Goal: Transaction & Acquisition: Purchase product/service

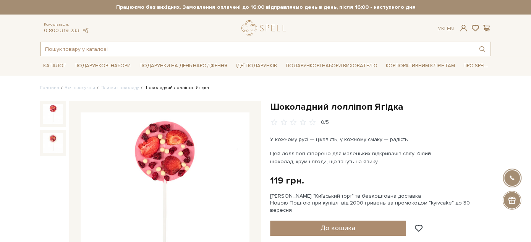
click at [130, 44] on input "text" at bounding box center [256, 49] width 432 height 14
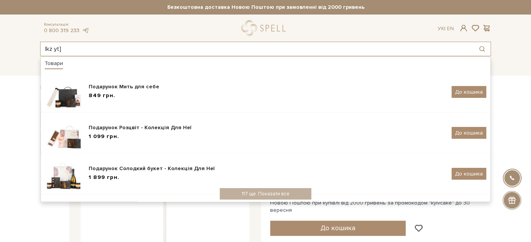
type input "lkz yt]"
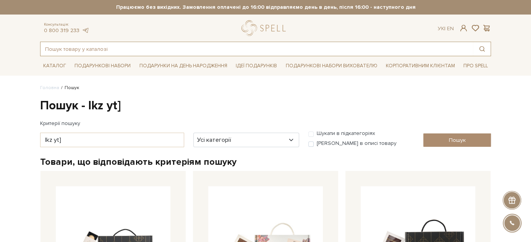
click at [129, 45] on input "text" at bounding box center [256, 49] width 432 height 14
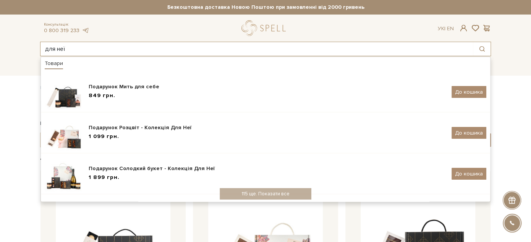
type input "для неї"
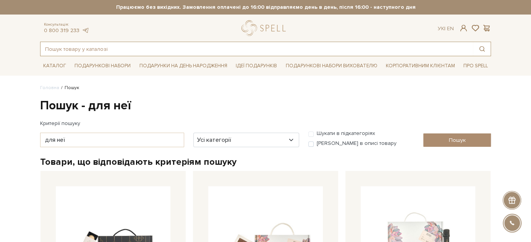
click at [144, 49] on input "text" at bounding box center [256, 49] width 432 height 14
click at [220, 49] on input "text" at bounding box center [256, 49] width 432 height 14
paste input "Шоколад "Плитка з молочного шоколаду без цукру з фундуком""
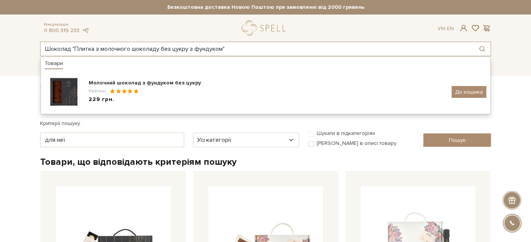
drag, startPoint x: 239, startPoint y: 51, endPoint x: 11, endPoint y: 50, distance: 228.1
click at [11, 50] on header "Сет Цукерок "Київський торт" та Безкоштовна доставка Новою Поштою при замовленн…" at bounding box center [265, 28] width 531 height 56
paste input "абір Подих степу"
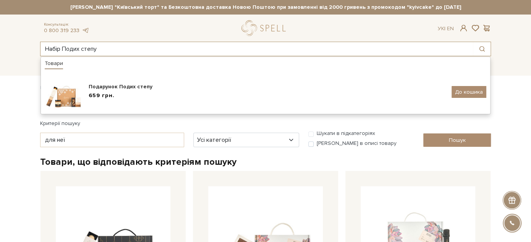
drag, startPoint x: 114, startPoint y: 44, endPoint x: 19, endPoint y: 44, distance: 95.5
click at [19, 44] on header "Сет Цукерок "Київський торт" та Безкоштовна доставка Новою Поштою при замовленн…" at bounding box center [265, 28] width 531 height 56
paste input "ачення з собою"
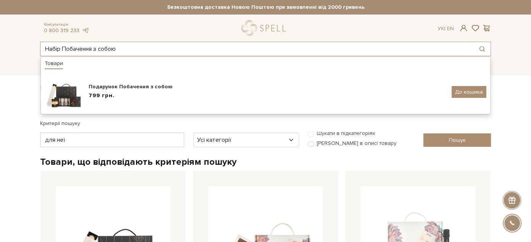
drag, startPoint x: 137, startPoint y: 49, endPoint x: 3, endPoint y: 57, distance: 133.6
click at [9, 53] on header "Сет Цукерок "Київський торт" та Безкоштовна доставка Новою Поштою при замовленн…" at bounding box center [265, 28] width 531 height 56
paste input "околад "Плитка шоколаду з солоною карамеллю та фундучним печивом" HB лавандовий…"
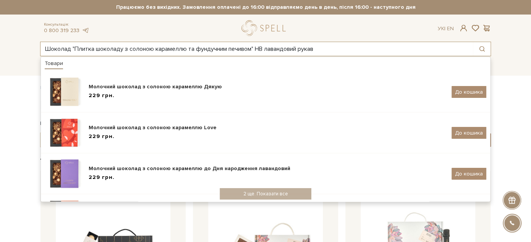
drag, startPoint x: 346, startPoint y: 44, endPoint x: 8, endPoint y: 58, distance: 338.4
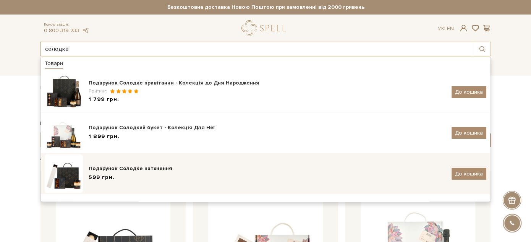
type input "солодке"
click at [164, 163] on div "Подарунок Солодке натхнення 599 грн. До кошика" at bounding box center [266, 173] width 442 height 38
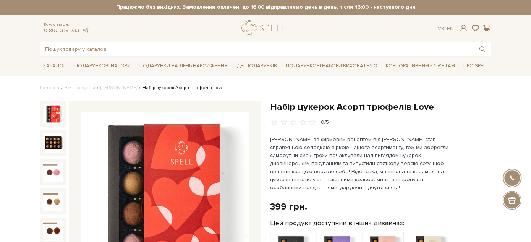
drag, startPoint x: 155, startPoint y: 52, endPoint x: 144, endPoint y: 52, distance: 10.3
click at [145, 52] on input "text" at bounding box center [256, 49] width 432 height 14
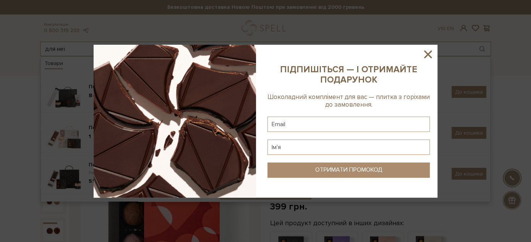
type input "для неї"
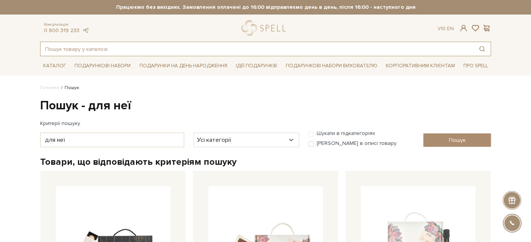
click at [182, 49] on input "text" at bounding box center [256, 49] width 432 height 14
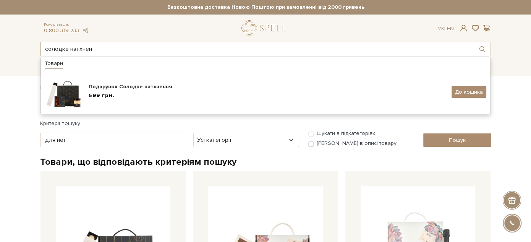
drag, startPoint x: 113, startPoint y: 47, endPoint x: 40, endPoint y: 48, distance: 73.0
click at [40, 48] on input "солодке натхнен" at bounding box center [256, 49] width 432 height 14
type input "ж"
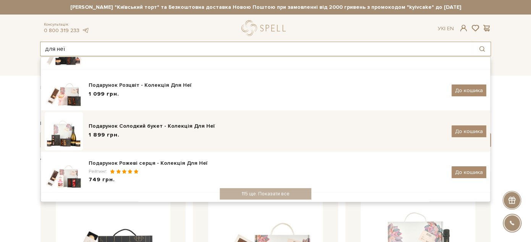
scroll to position [85, 0]
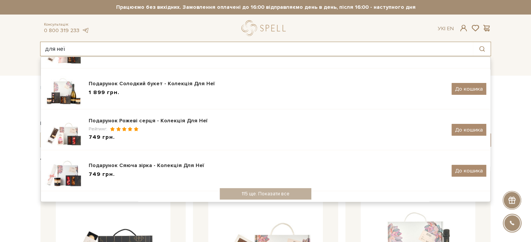
drag, startPoint x: 98, startPoint y: 49, endPoint x: -2, endPoint y: 60, distance: 101.1
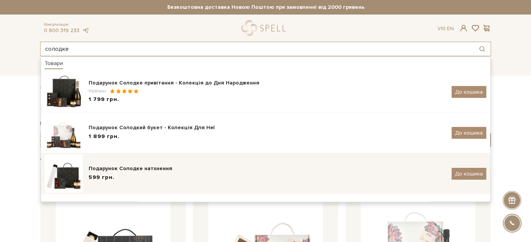
scroll to position [42, 0]
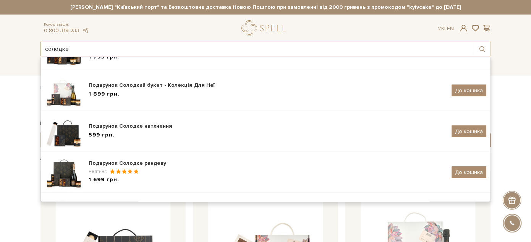
drag, startPoint x: 89, startPoint y: 49, endPoint x: 23, endPoint y: 40, distance: 67.5
click at [22, 40] on header "Сет Цукерок "Київський торт" та Безкоштовна доставка Новою Поштою при замовленн…" at bounding box center [265, 28] width 531 height 56
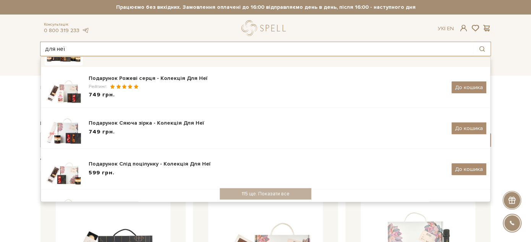
scroll to position [170, 0]
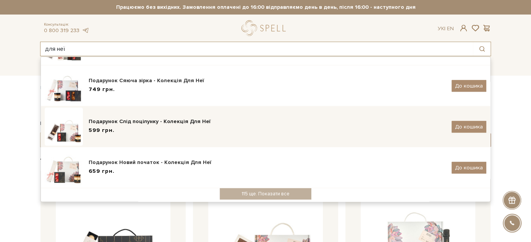
type input "для неї"
click at [167, 131] on div "599 грн." at bounding box center [267, 130] width 357 height 8
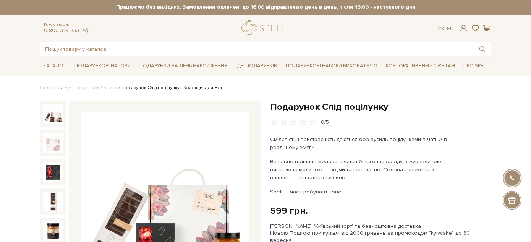
click at [131, 54] on input "text" at bounding box center [256, 49] width 432 height 14
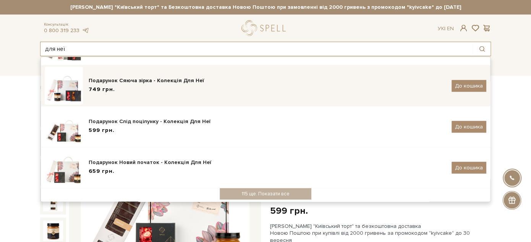
scroll to position [171, 0]
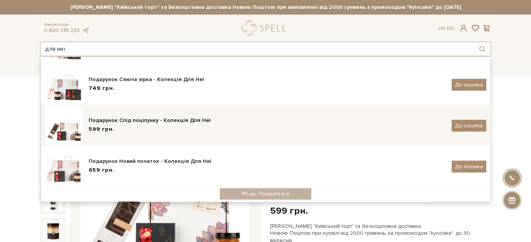
type input "для неї"
click at [199, 121] on div "Подарунок Слід поцілунку - Колекція Для Неї" at bounding box center [267, 121] width 357 height 8
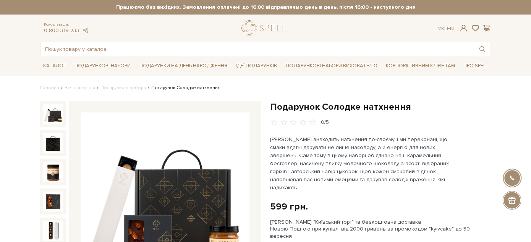
click at [292, 110] on h1 "Подарунок Солодке натхнення" at bounding box center [380, 107] width 221 height 12
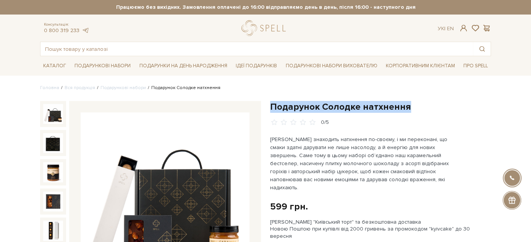
drag, startPoint x: 292, startPoint y: 110, endPoint x: 416, endPoint y: 106, distance: 123.8
click at [417, 106] on h1 "Подарунок Солодке натхнення" at bounding box center [380, 107] width 221 height 12
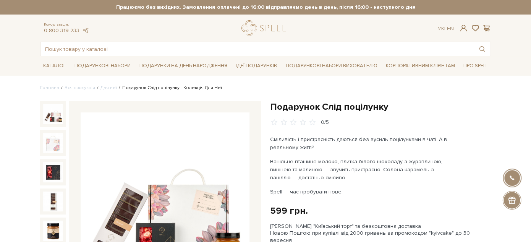
click at [288, 110] on h1 "Подарунок Слід поцілунку" at bounding box center [380, 107] width 221 height 12
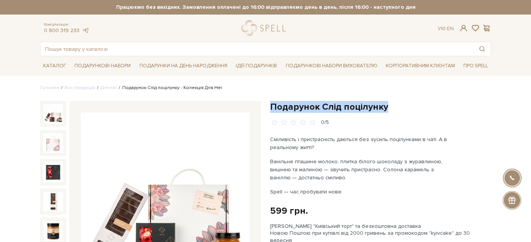
drag, startPoint x: 288, startPoint y: 110, endPoint x: 379, endPoint y: 110, distance: 90.5
click at [379, 110] on h1 "Подарунок Слід поцілунку" at bounding box center [380, 107] width 221 height 12
copy h1 "Подарунок Слід поцілунку"
click at [141, 54] on input "text" at bounding box center [256, 49] width 432 height 14
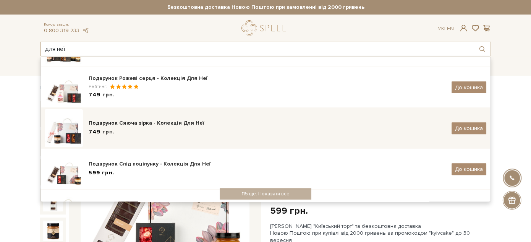
scroll to position [85, 0]
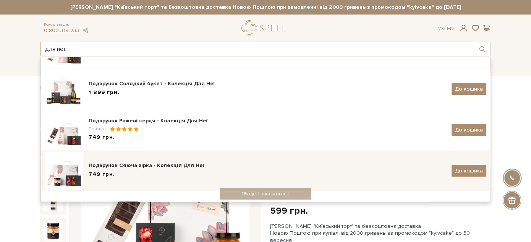
type input "для неї"
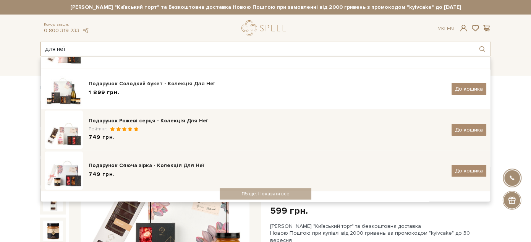
click at [175, 126] on div "Рейтинг:" at bounding box center [267, 129] width 357 height 6
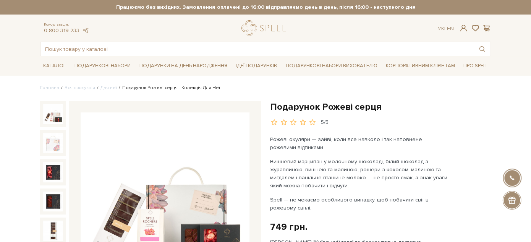
click at [298, 107] on h1 "Подарунок Рожеві серця" at bounding box center [380, 107] width 221 height 12
drag, startPoint x: 298, startPoint y: 107, endPoint x: 390, endPoint y: 100, distance: 92.0
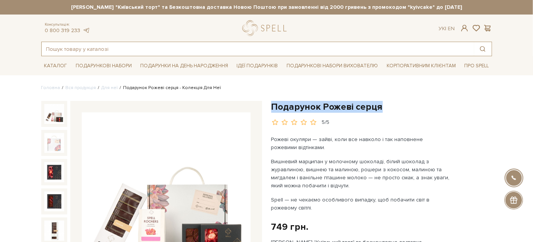
click at [158, 54] on input "text" at bounding box center [258, 49] width 432 height 14
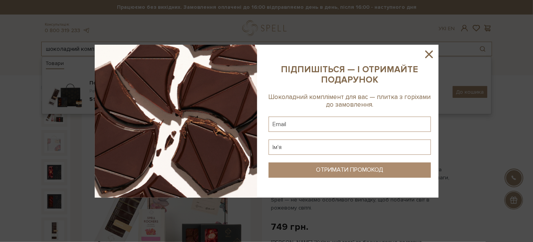
type input "шоколадний комп"
click at [431, 54] on icon at bounding box center [429, 54] width 13 height 13
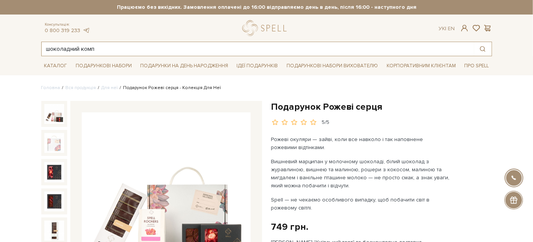
click at [131, 50] on input "шоколадний комп" at bounding box center [258, 49] width 432 height 14
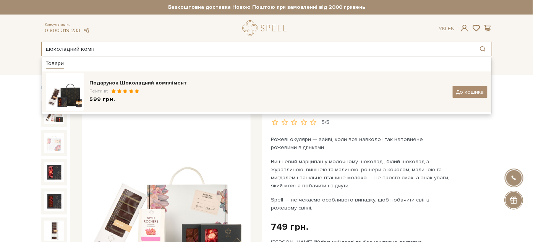
click at [141, 92] on div "Рейтинг:" at bounding box center [268, 91] width 357 height 6
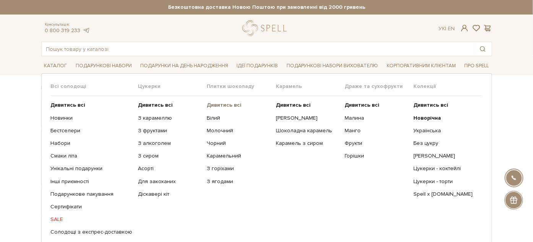
click at [215, 103] on b "Дивитись всі" at bounding box center [224, 105] width 35 height 6
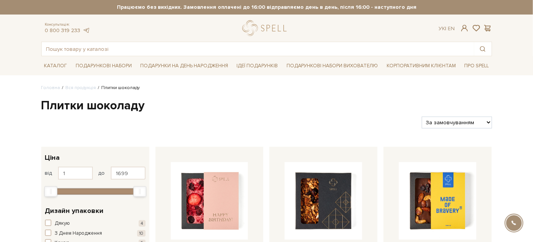
click at [465, 121] on select "За замовчуванням За Ціною (зростання) За Ціною (зменшення) Новинки За популярні…" at bounding box center [457, 123] width 70 height 12
select select "[URL][DOMAIN_NAME]"
click at [422, 117] on select "За замовчуванням За Ціною (зростання) За Ціною (зменшення) Новинки За популярні…" at bounding box center [457, 123] width 70 height 12
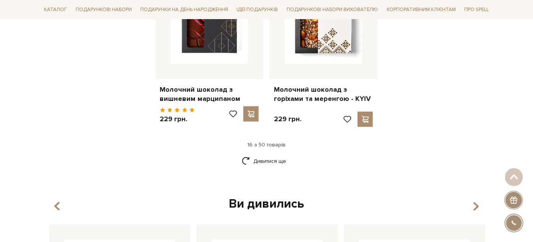
scroll to position [1061, 0]
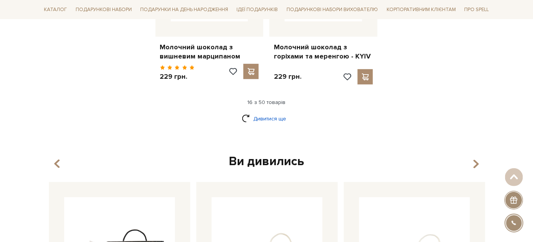
click at [276, 112] on link "Дивитися ще" at bounding box center [267, 118] width 50 height 13
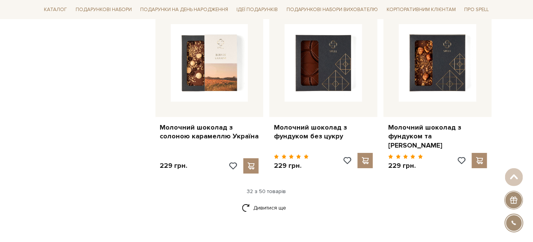
scroll to position [1867, 0]
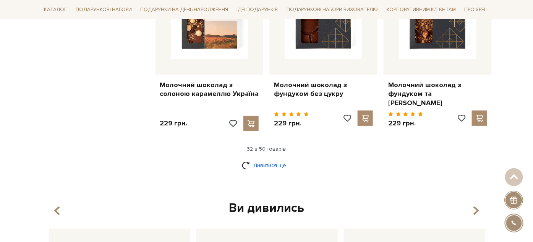
click at [267, 159] on link "Дивитися ще" at bounding box center [267, 165] width 50 height 13
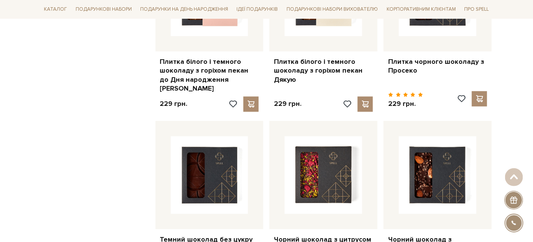
scroll to position [2207, 0]
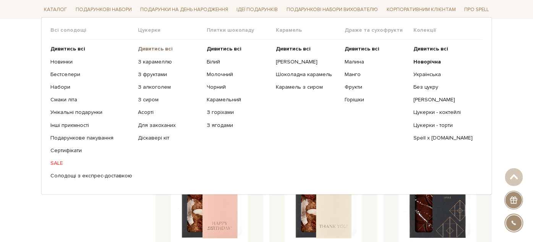
click at [142, 48] on b "Дивитись всі" at bounding box center [155, 48] width 35 height 6
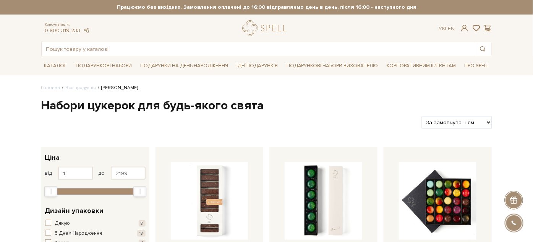
click at [450, 123] on select "За замовчуванням За Ціною (зростання) За Ціною (зменшення) Новинки За популярні…" at bounding box center [457, 123] width 70 height 12
select select "[URL][DOMAIN_NAME]"
click at [422, 117] on select "За замовчуванням За Ціною (зростання) За Ціною (зменшення) Новинки За популярні…" at bounding box center [457, 123] width 70 height 12
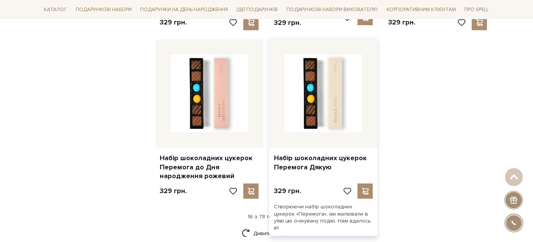
scroll to position [976, 0]
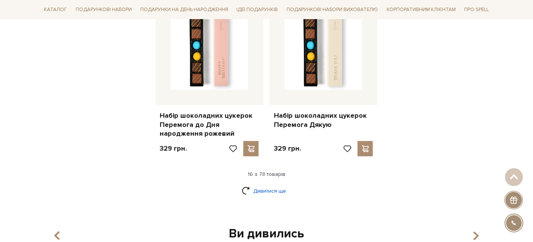
click at [256, 188] on link "Дивитися ще" at bounding box center [267, 190] width 50 height 13
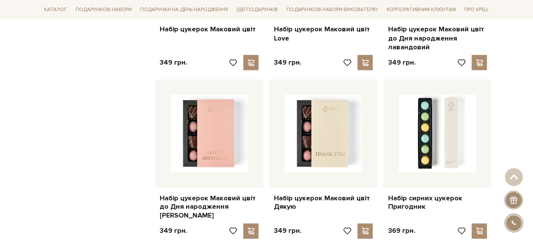
scroll to position [1316, 0]
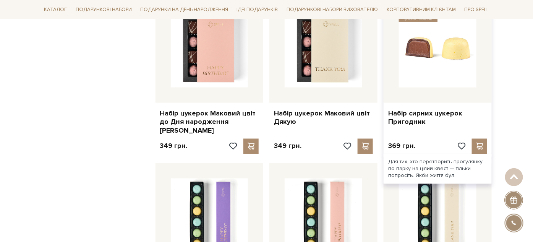
click at [427, 63] on img at bounding box center [438, 49] width 78 height 78
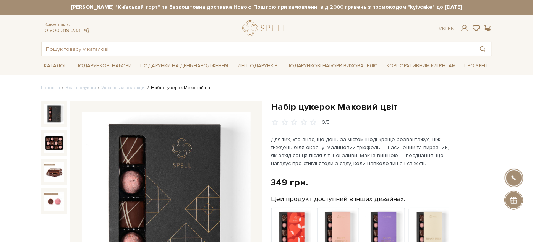
click at [280, 104] on h1 "Набір цукерок Маковий цвіт" at bounding box center [381, 107] width 221 height 12
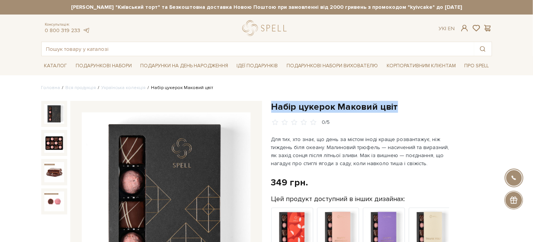
drag, startPoint x: 280, startPoint y: 104, endPoint x: 384, endPoint y: 102, distance: 104.3
click at [384, 102] on h1 "Набір цукерок Маковий цвіт" at bounding box center [381, 107] width 221 height 12
copy h1 "Набір цукерок Маковий цвіт"
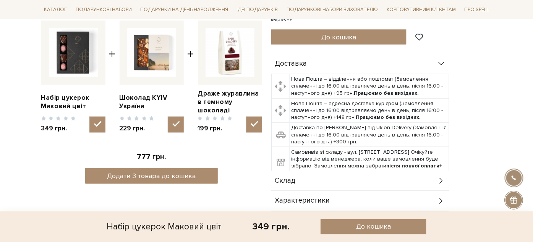
scroll to position [339, 0]
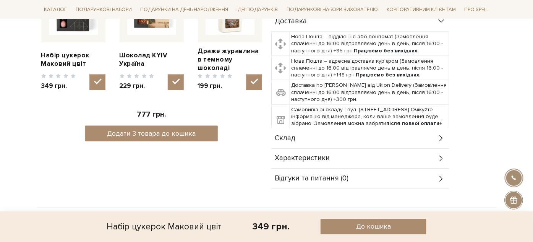
click at [315, 128] on div "Склад" at bounding box center [360, 138] width 178 height 20
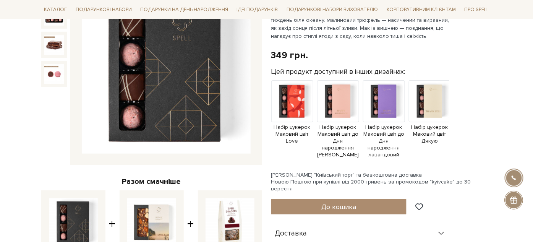
scroll to position [42, 0]
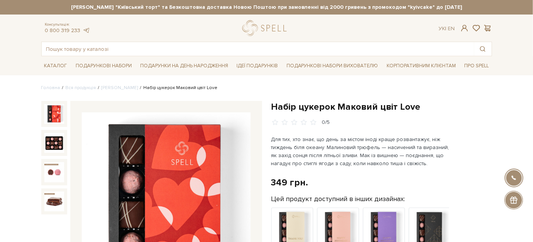
click at [280, 107] on h1 "Набір цукерок Маковий цвіт Love" at bounding box center [381, 107] width 221 height 12
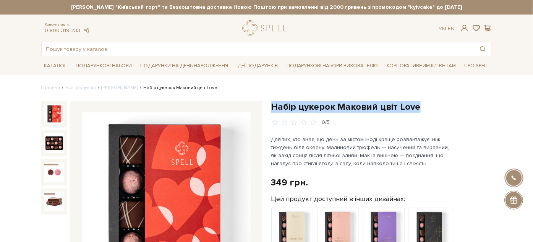
drag, startPoint x: 280, startPoint y: 107, endPoint x: 434, endPoint y: 106, distance: 154.4
click at [434, 106] on h1 "Набір цукерок Маковий цвіт Love" at bounding box center [381, 107] width 221 height 12
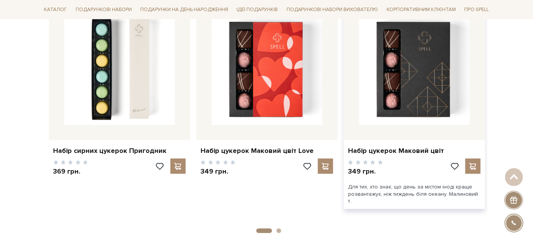
scroll to position [1103, 0]
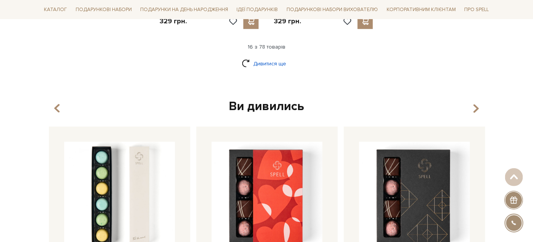
click at [254, 58] on link "Дивитися ще" at bounding box center [267, 63] width 50 height 13
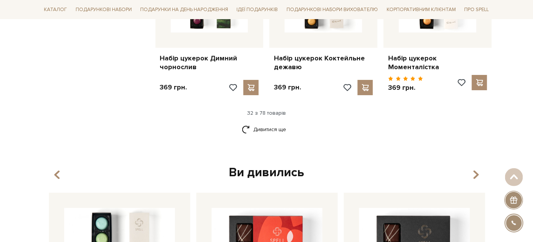
scroll to position [1783, 0]
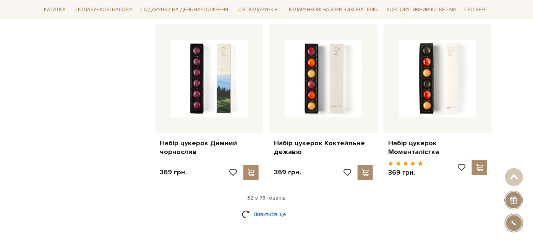
click at [261, 207] on link "Дивитися ще" at bounding box center [267, 213] width 50 height 13
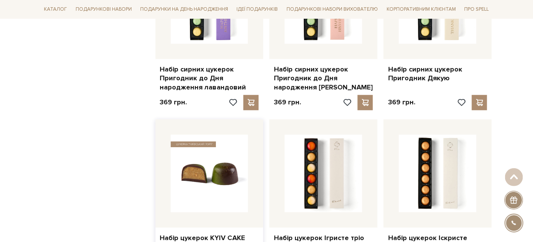
scroll to position [1571, 0]
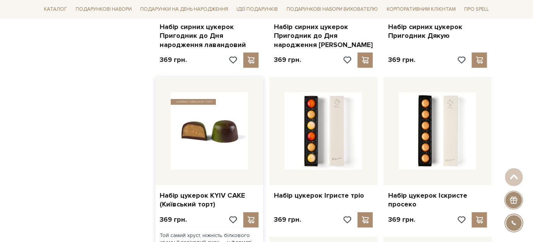
click at [207, 102] on img at bounding box center [210, 131] width 78 height 78
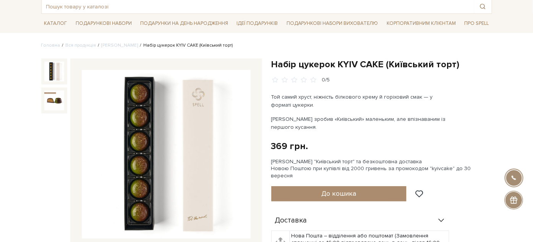
scroll to position [85, 0]
